Goal: Task Accomplishment & Management: Use online tool/utility

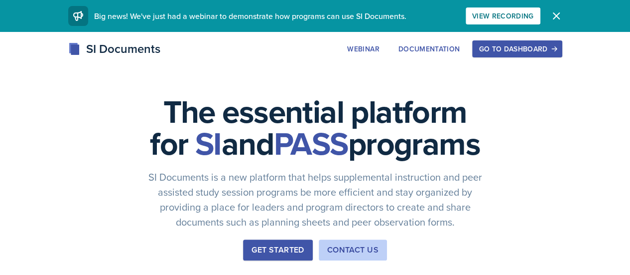
click at [562, 55] on button "Go to Dashboard" at bounding box center [517, 48] width 90 height 17
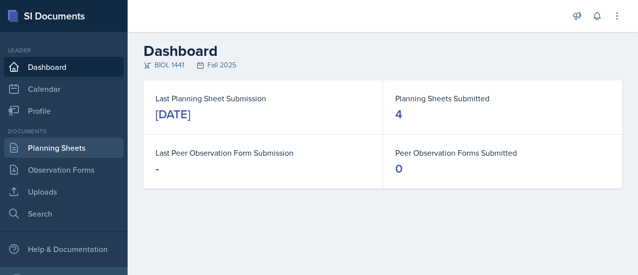
click at [64, 147] on link "Planning Sheets" at bounding box center [64, 148] width 120 height 20
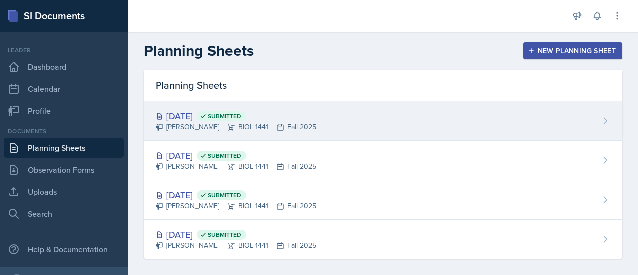
scroll to position [6, 0]
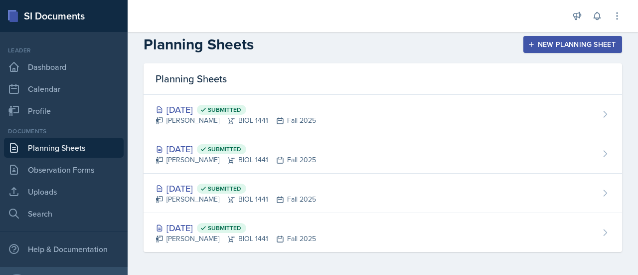
click at [394, 47] on div "Planning Sheets New Planning Sheet" at bounding box center [383, 44] width 510 height 18
click at [547, 46] on div "New Planning Sheet" at bounding box center [573, 44] width 86 height 8
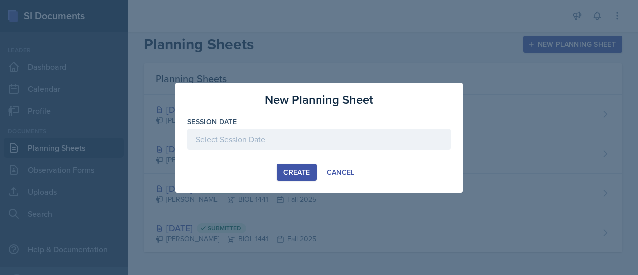
click at [254, 139] on div at bounding box center [318, 139] width 263 height 21
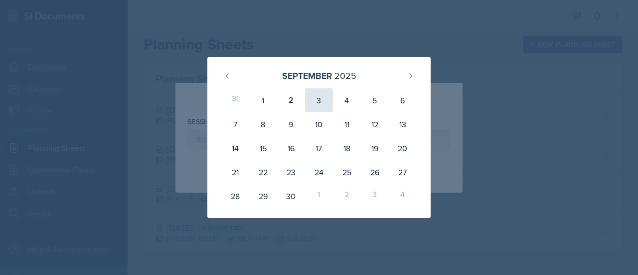
click at [321, 100] on div "3" at bounding box center [319, 100] width 28 height 24
type input "[DATE]"
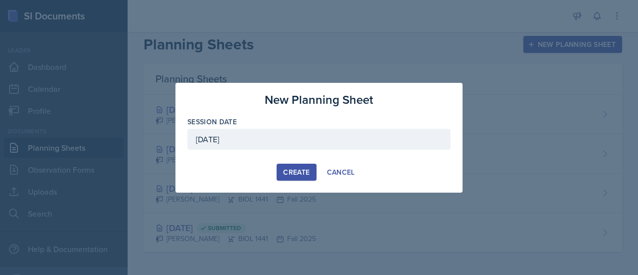
click at [289, 170] on div "Create" at bounding box center [296, 172] width 26 height 8
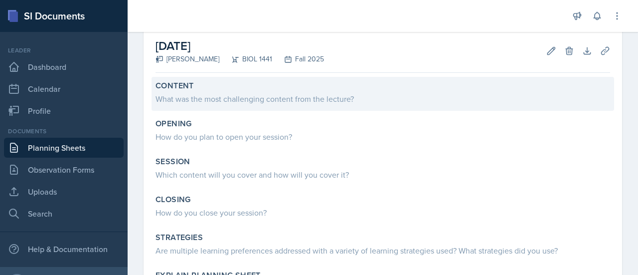
scroll to position [50, 0]
click at [311, 99] on div "What was the most challenging content from the lecture?" at bounding box center [382, 98] width 454 height 12
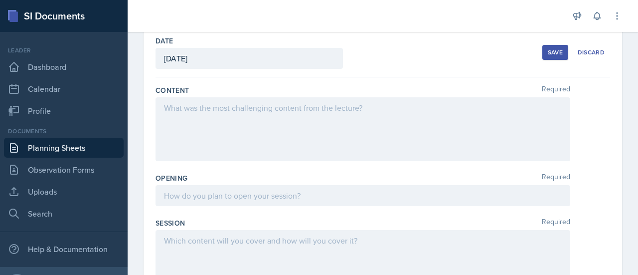
scroll to position [47, 0]
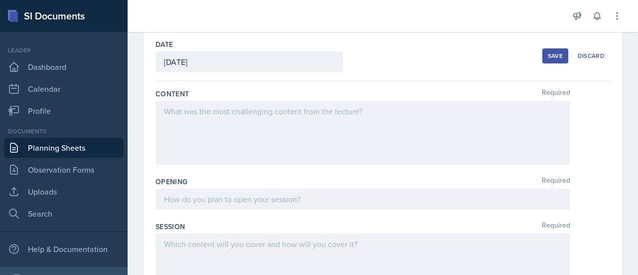
click at [196, 123] on div at bounding box center [362, 133] width 415 height 64
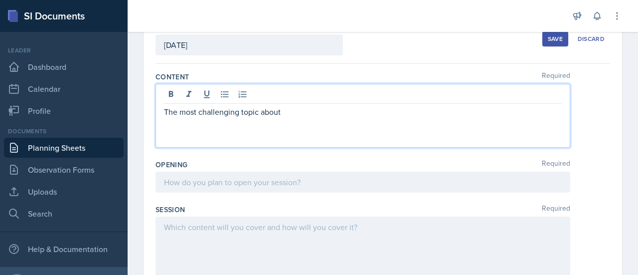
scroll to position [183, 0]
